Goal: Information Seeking & Learning: Find specific fact

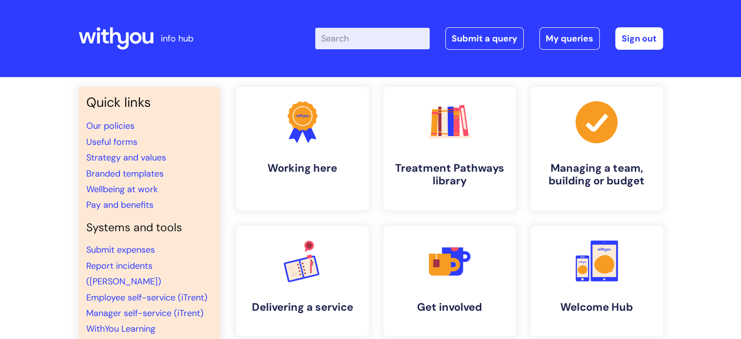
click at [370, 33] on input "Enter your search term here..." at bounding box center [372, 38] width 115 height 21
type input "peep"
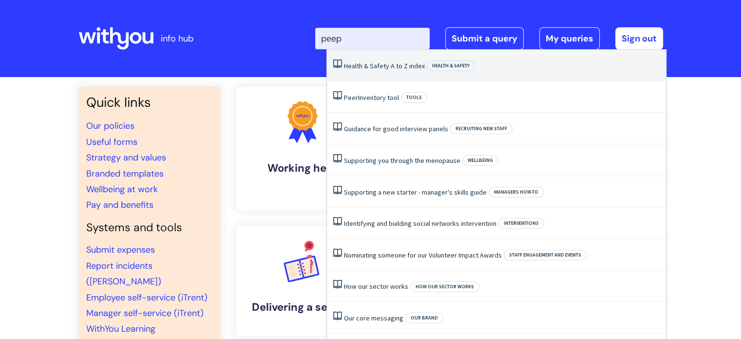
click at [384, 61] on link "Health & Safety A to Z index" at bounding box center [384, 65] width 81 height 9
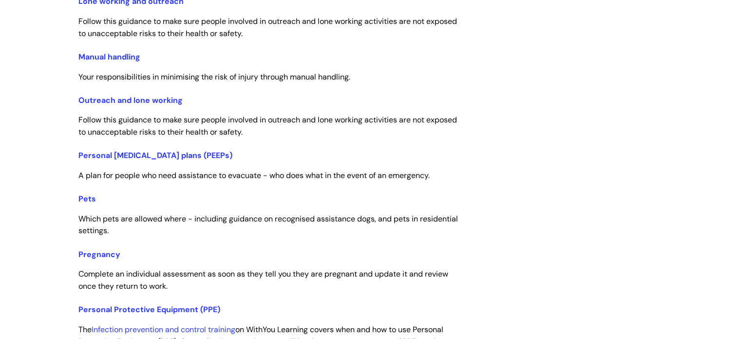
scroll to position [1499, 0]
click at [199, 154] on link "Personal [MEDICAL_DATA] plans (PEEPs)" at bounding box center [155, 155] width 154 height 10
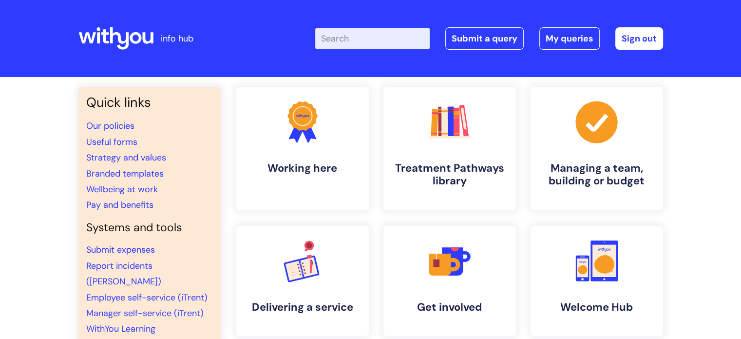
click at [371, 37] on input "Enter your search term here..." at bounding box center [372, 38] width 115 height 21
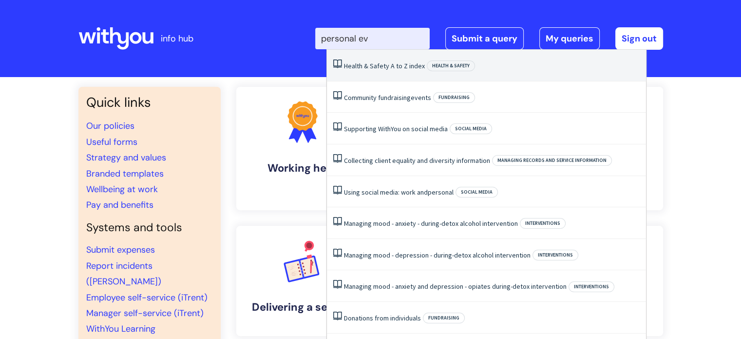
type input "personal eva"
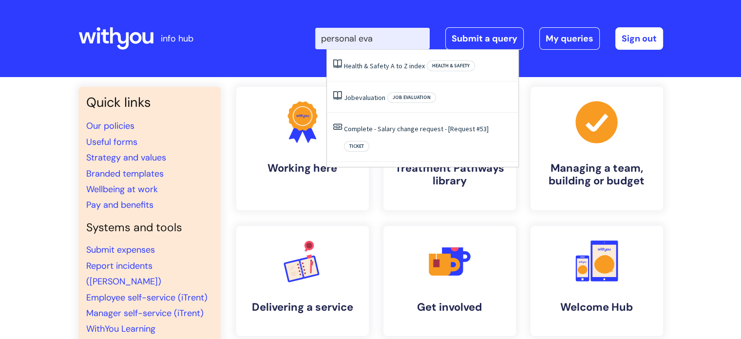
click at [388, 64] on link "Health & Safety A to Z index" at bounding box center [384, 65] width 81 height 9
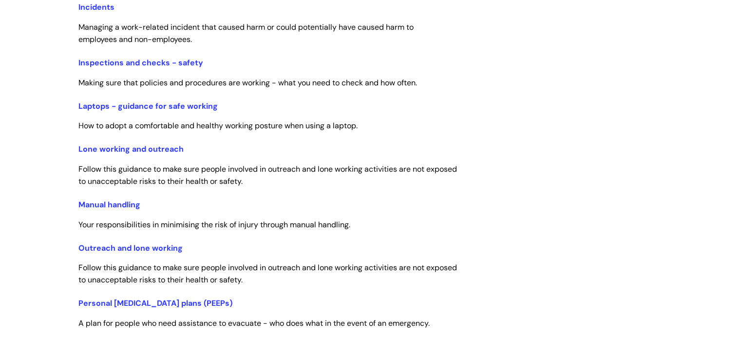
scroll to position [1394, 0]
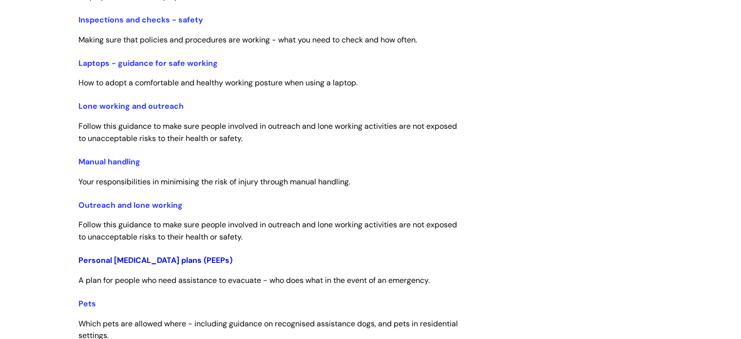
click at [125, 264] on link "Personal [MEDICAL_DATA] plans (PEEPs)" at bounding box center [155, 260] width 154 height 10
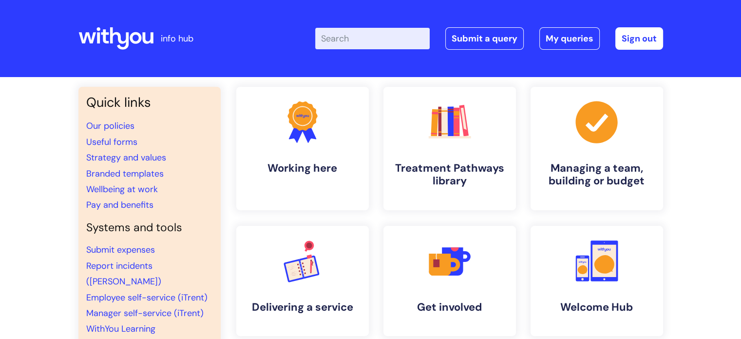
click at [371, 37] on input "Enter your search term here..." at bounding box center [372, 38] width 115 height 21
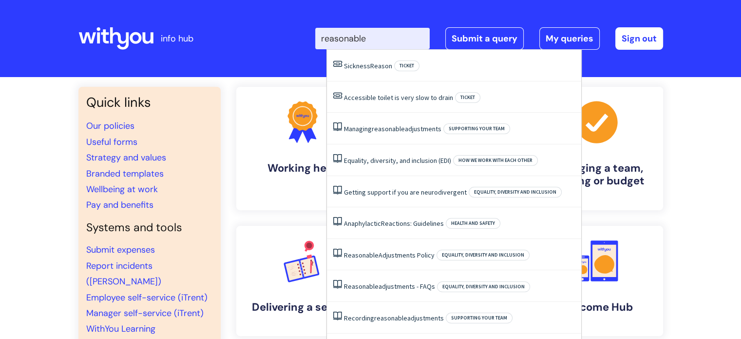
type input "reasonable"
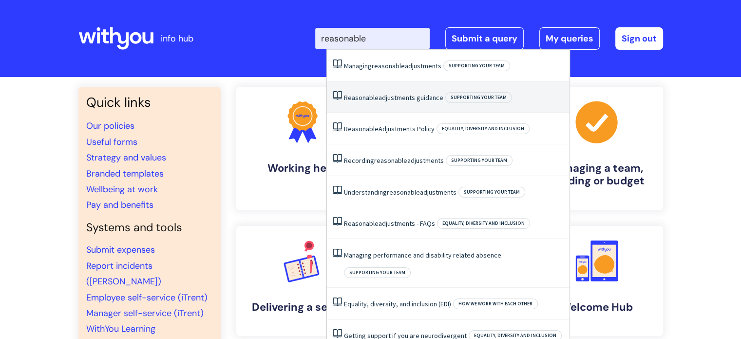
click at [400, 94] on link "Reasonable adjustments guidance" at bounding box center [393, 97] width 99 height 9
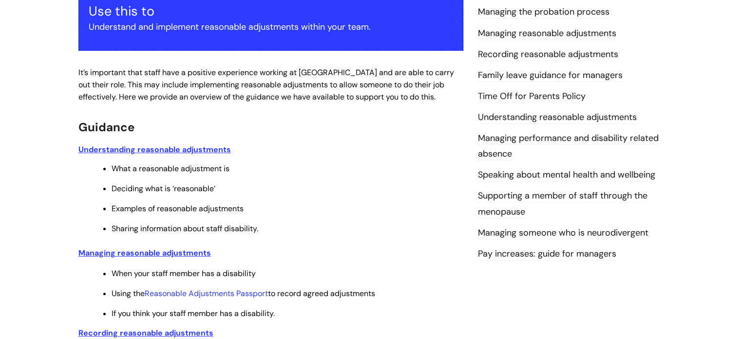
scroll to position [274, 0]
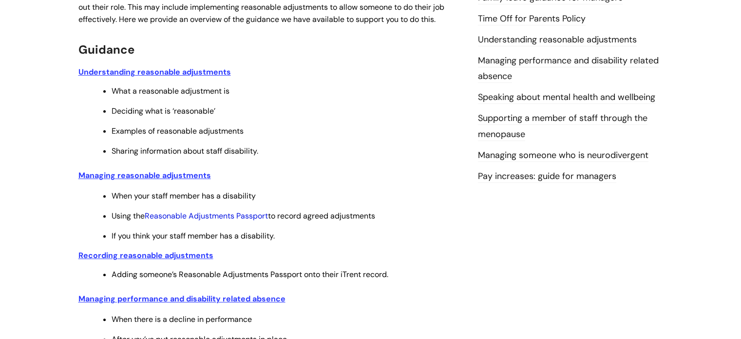
click at [232, 213] on link "Reasonable Adjustments Passport" at bounding box center [206, 216] width 123 height 10
